Goal: Task Accomplishment & Management: Manage account settings

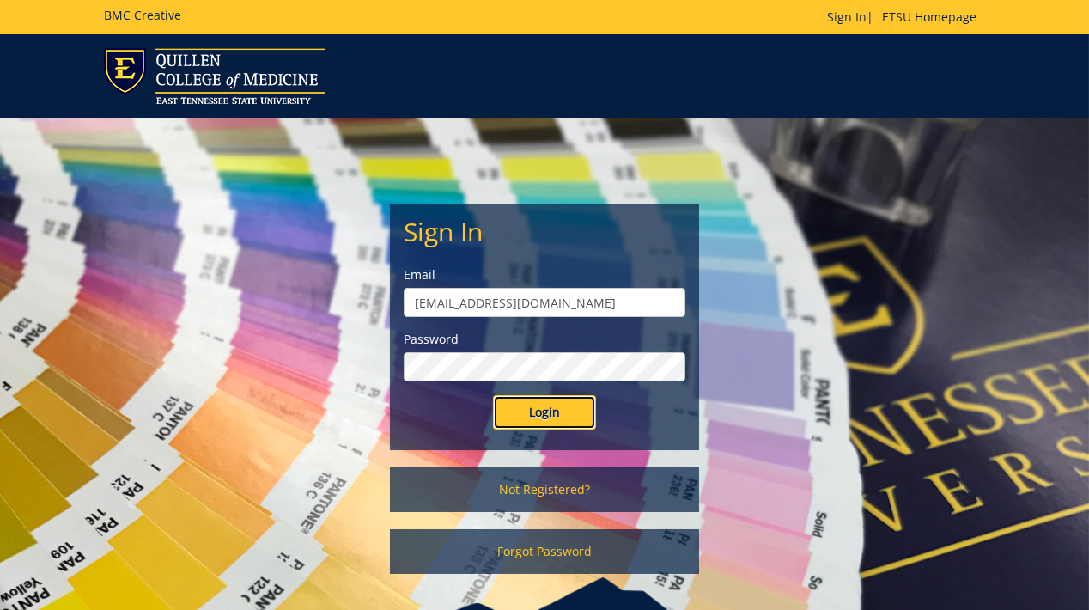
click at [515, 412] on input "Login" at bounding box center [544, 412] width 103 height 34
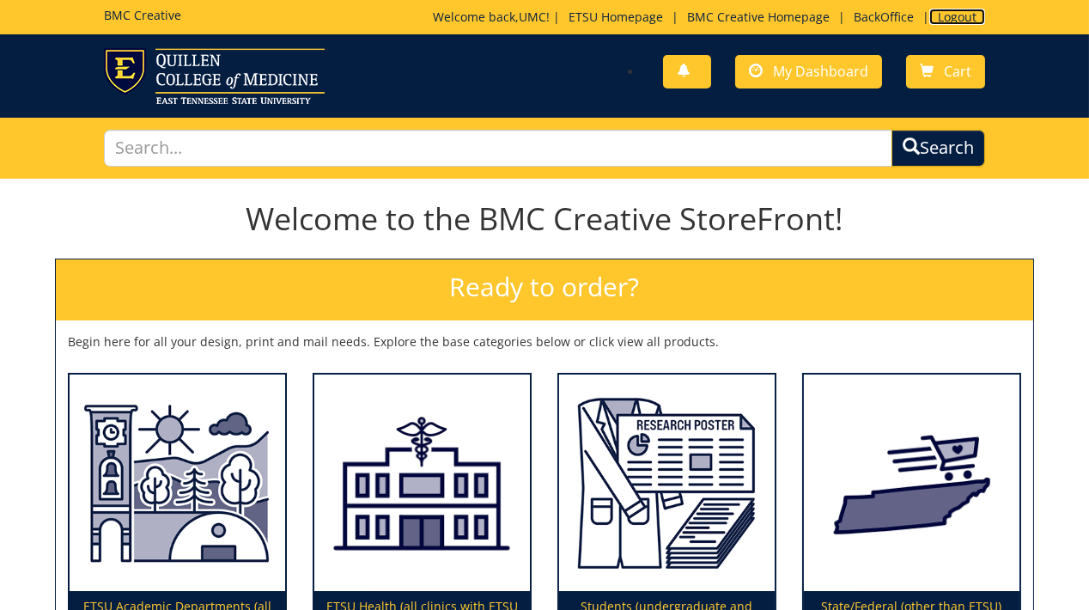
click at [961, 21] on link "Logout" at bounding box center [957, 17] width 56 height 16
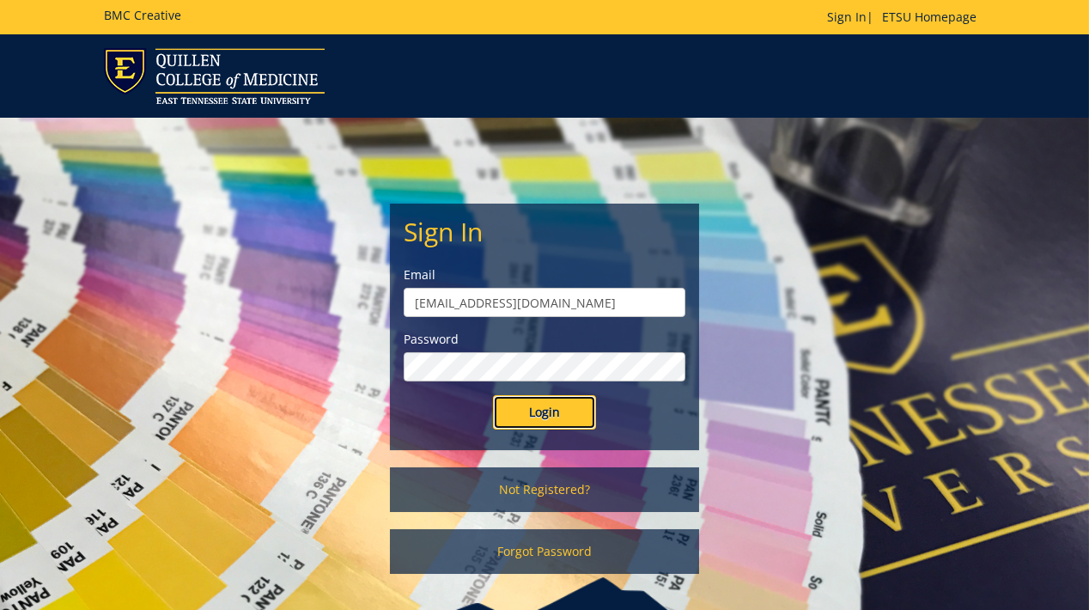
drag, startPoint x: 569, startPoint y: 408, endPoint x: 580, endPoint y: 406, distance: 10.4
click at [569, 408] on input "Login" at bounding box center [544, 412] width 103 height 34
